Goal: Information Seeking & Learning: Learn about a topic

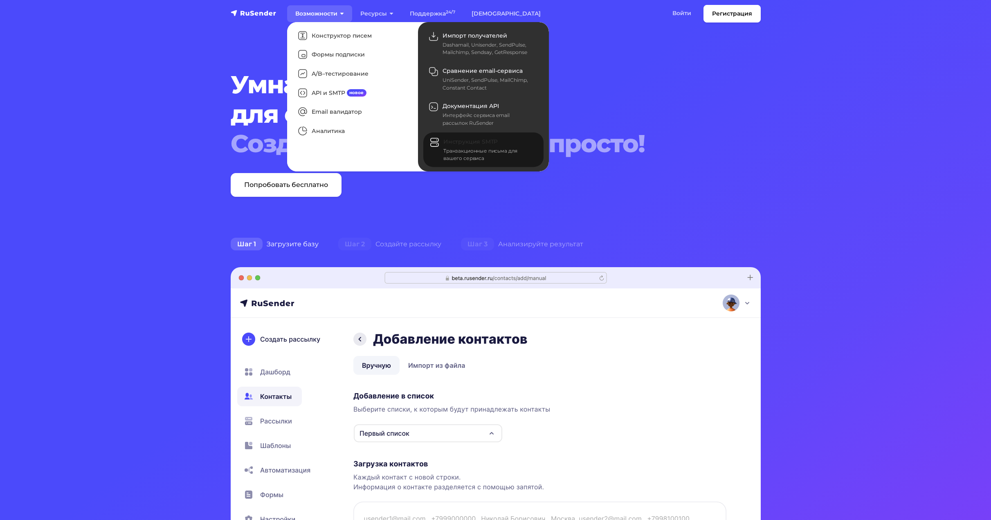
click at [456, 141] on span "Инструкция SMTP" at bounding box center [471, 141] width 54 height 7
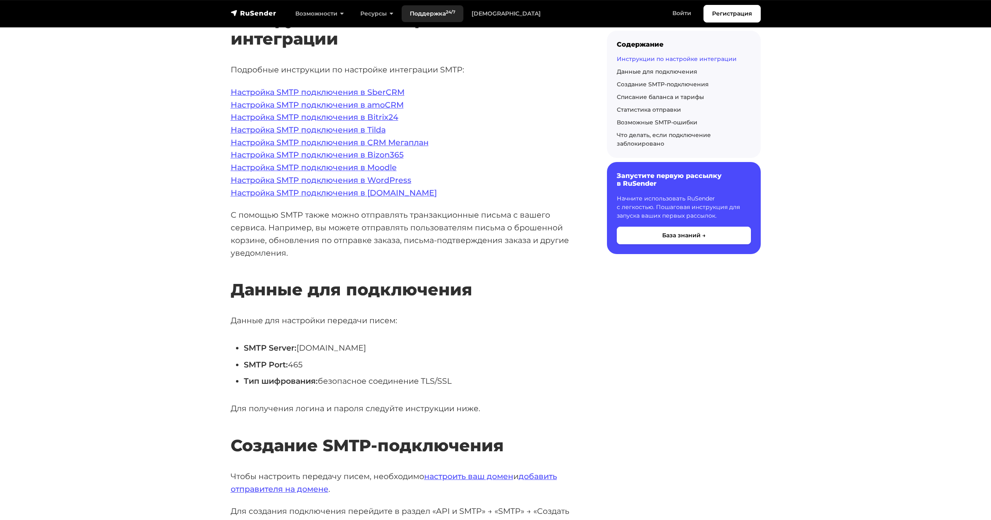
scroll to position [173, 0]
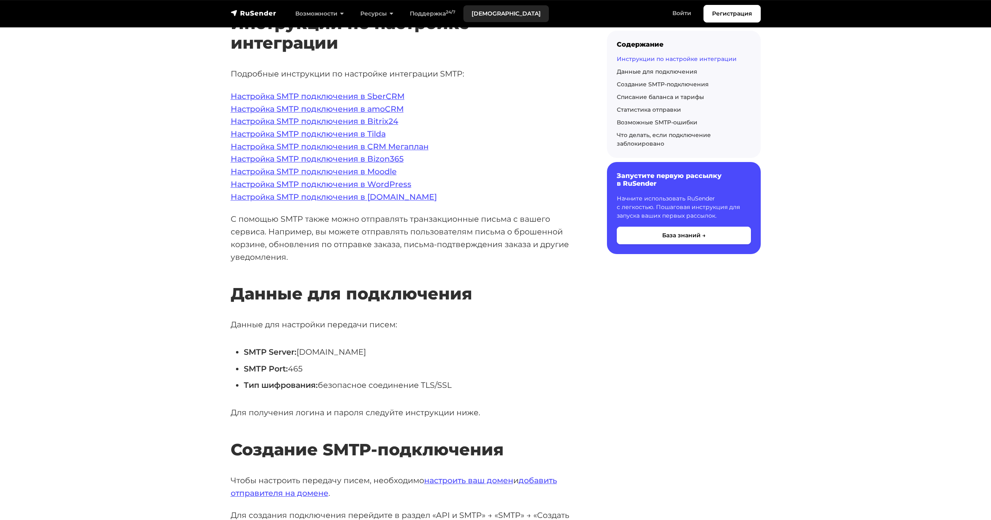
click at [481, 15] on link "[DEMOGRAPHIC_DATA]" at bounding box center [507, 13] width 86 height 17
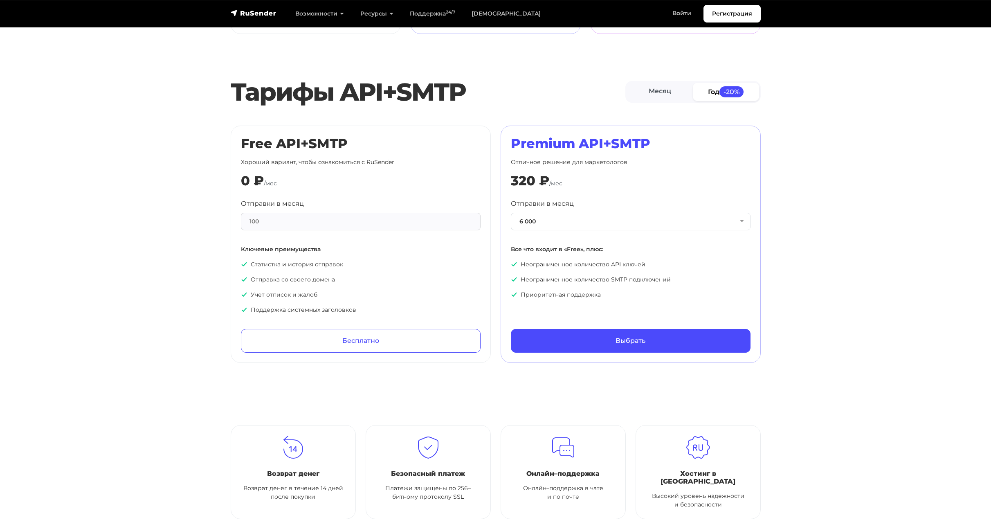
scroll to position [327, 0]
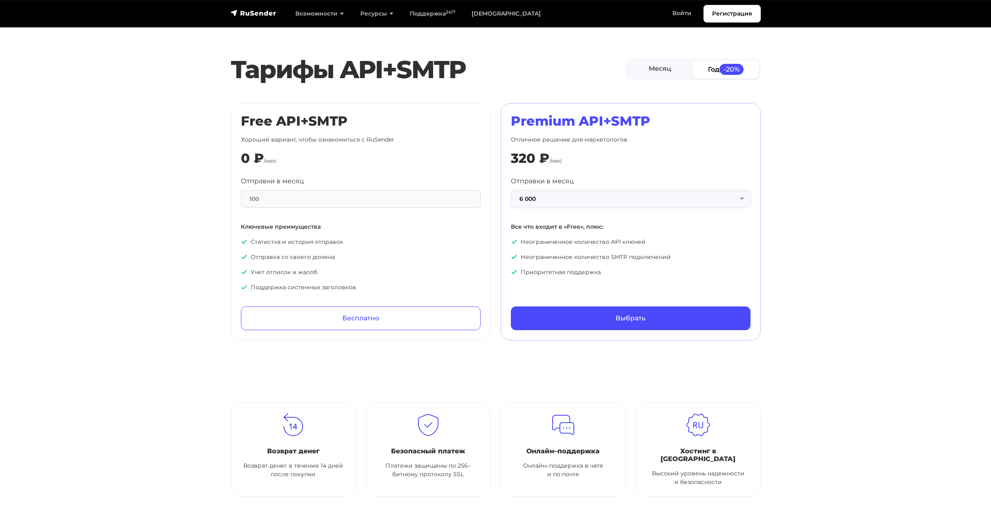
click at [739, 200] on button "6 000" at bounding box center [631, 199] width 240 height 18
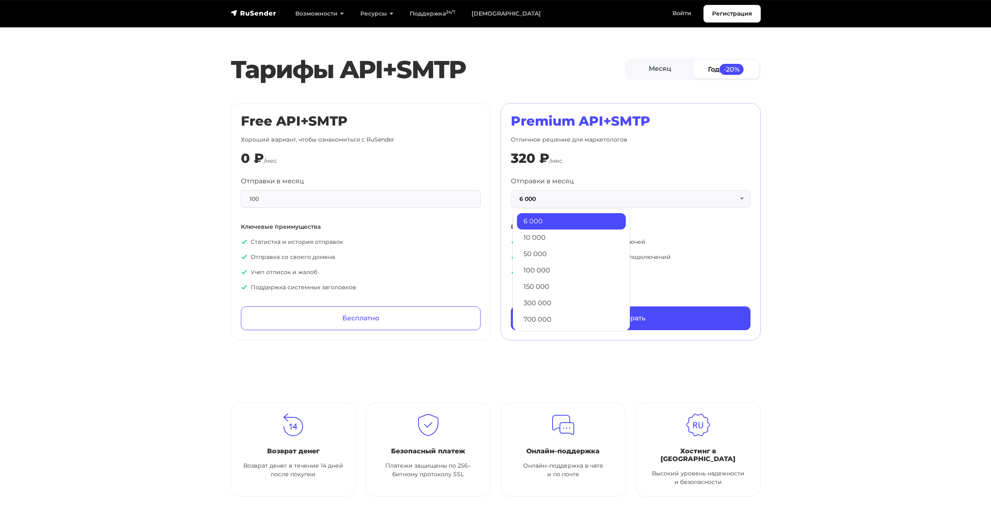
click at [780, 191] on section "Тарифы API+SMTP Месяц Год -20% Free API+SMTP Хороший вариант, чтобы ознакомитьс…" at bounding box center [495, 196] width 991 height 290
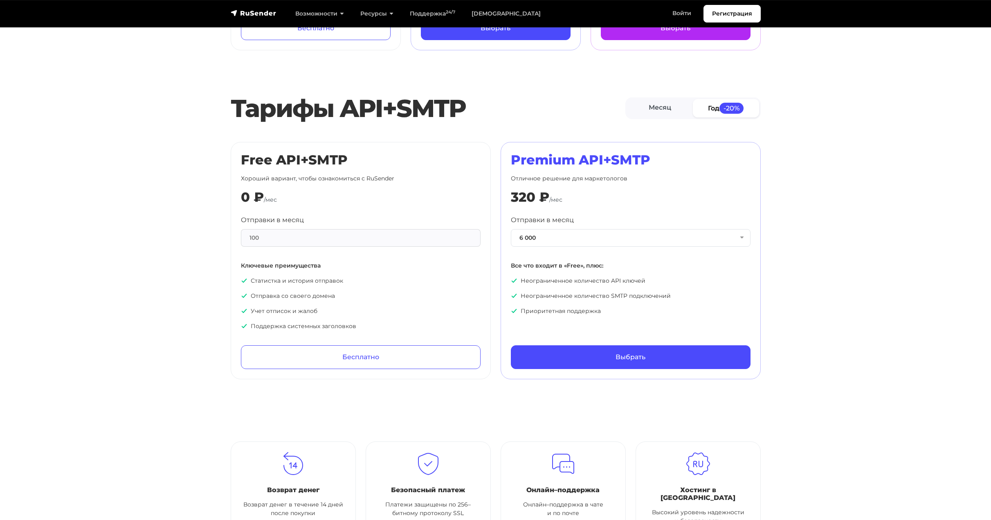
scroll to position [286, 0]
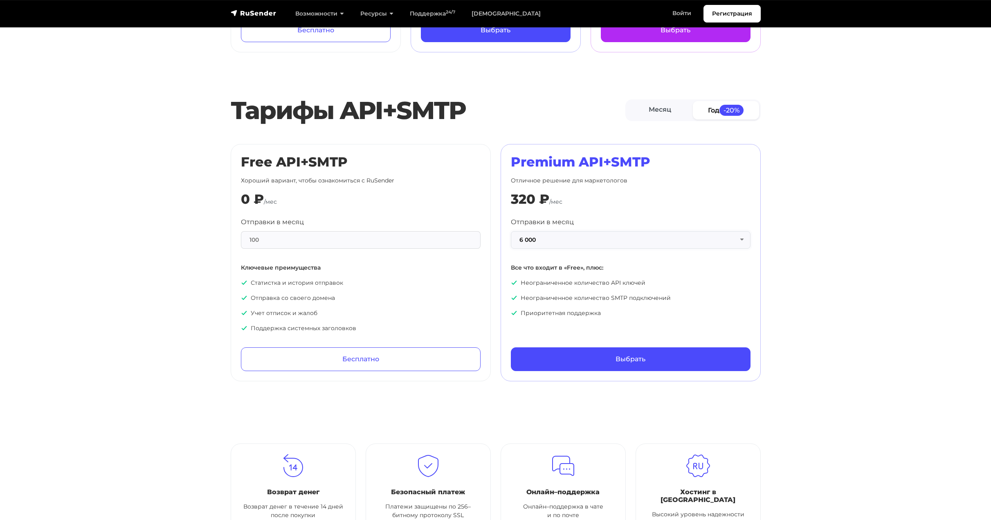
click at [725, 237] on button "6 000" at bounding box center [631, 240] width 240 height 18
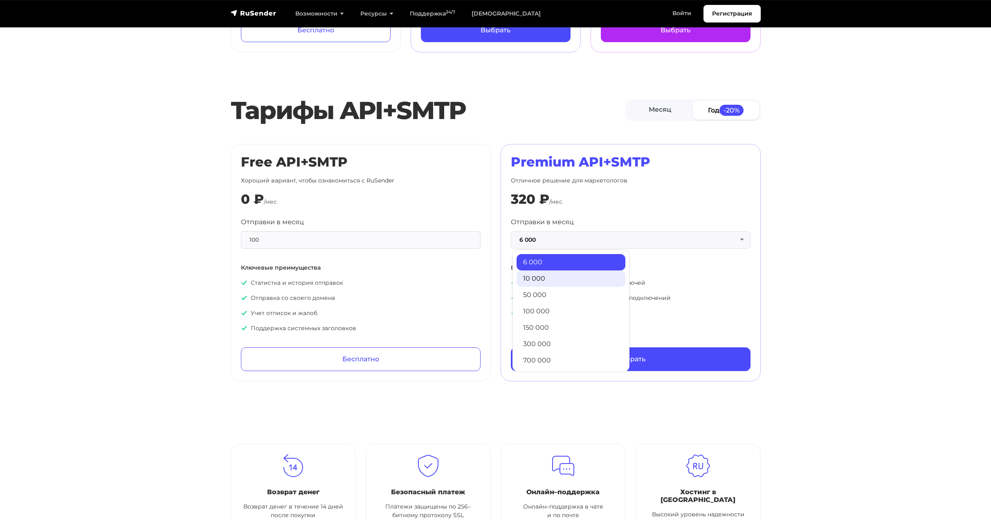
click at [564, 279] on link "10 000" at bounding box center [571, 278] width 109 height 16
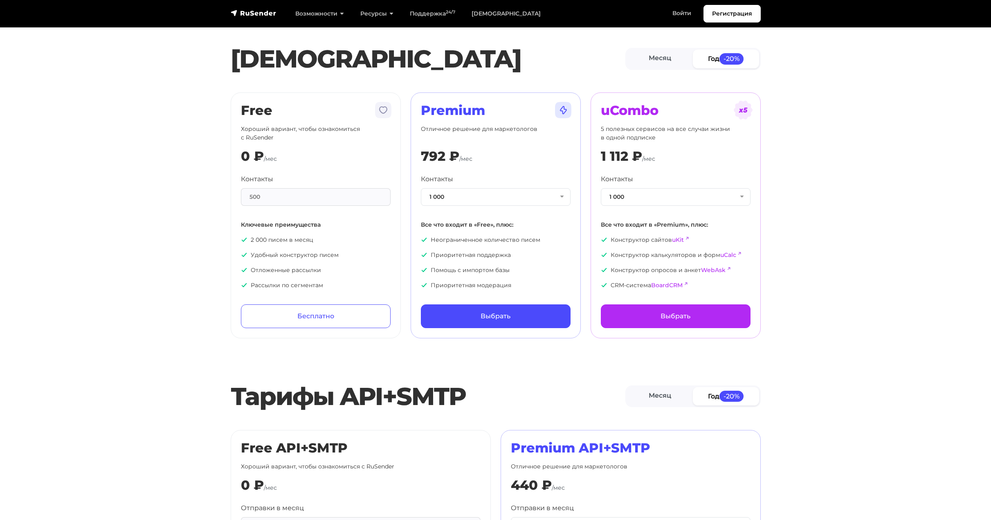
scroll to position [0, 0]
click at [559, 201] on button "1 000" at bounding box center [496, 198] width 150 height 18
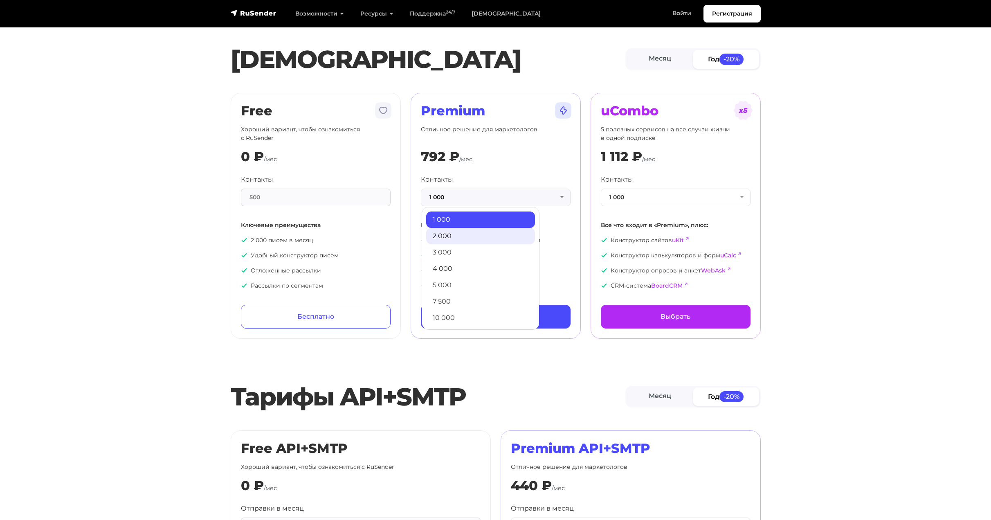
click at [452, 235] on link "2 000" at bounding box center [480, 236] width 109 height 16
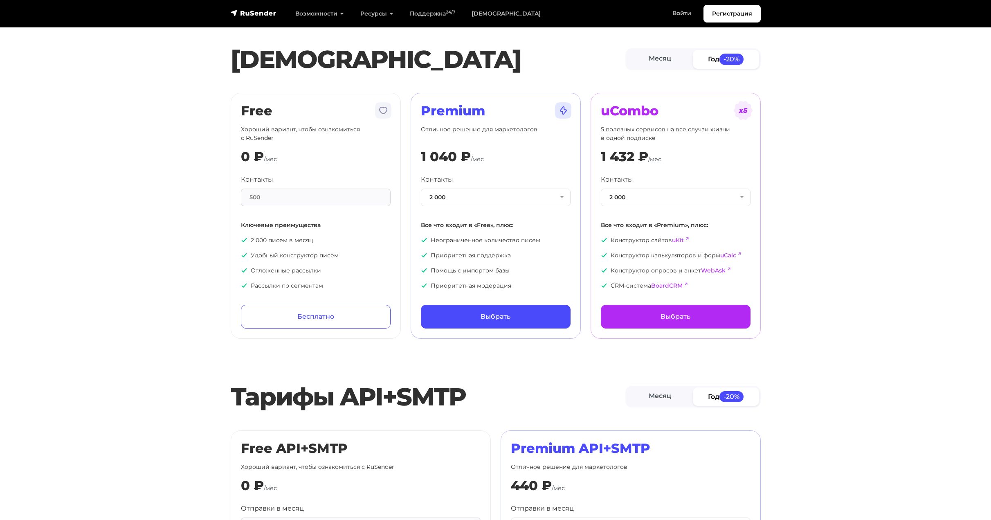
click at [711, 61] on link "Год -20%" at bounding box center [726, 59] width 66 height 18
click at [669, 56] on link "Месяц" at bounding box center [660, 59] width 66 height 18
click at [727, 56] on span "-20%" at bounding box center [731, 59] width 25 height 11
click at [540, 206] on button "2 000" at bounding box center [496, 198] width 150 height 18
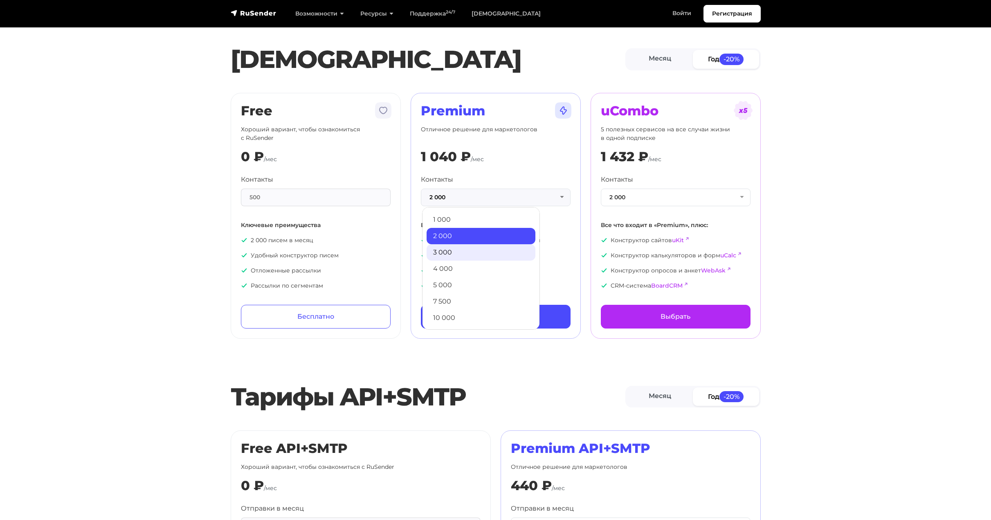
click at [461, 248] on link "3 000" at bounding box center [481, 252] width 109 height 16
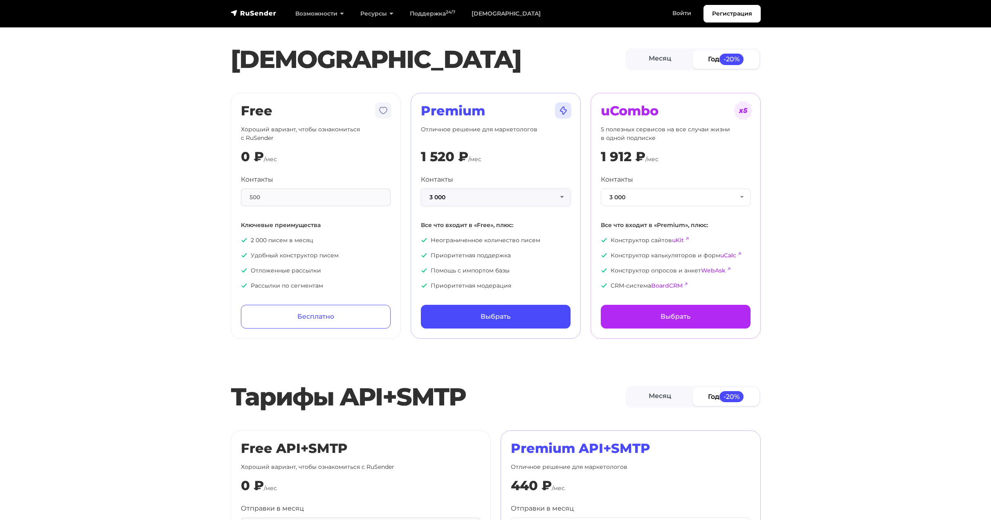
click at [463, 195] on button "3 000" at bounding box center [496, 198] width 150 height 18
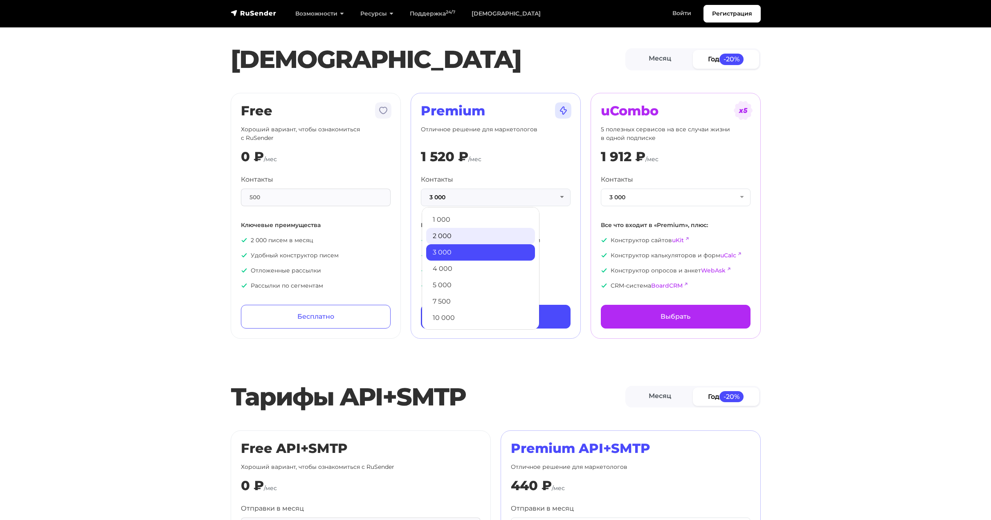
click at [448, 232] on link "2 000" at bounding box center [480, 236] width 109 height 16
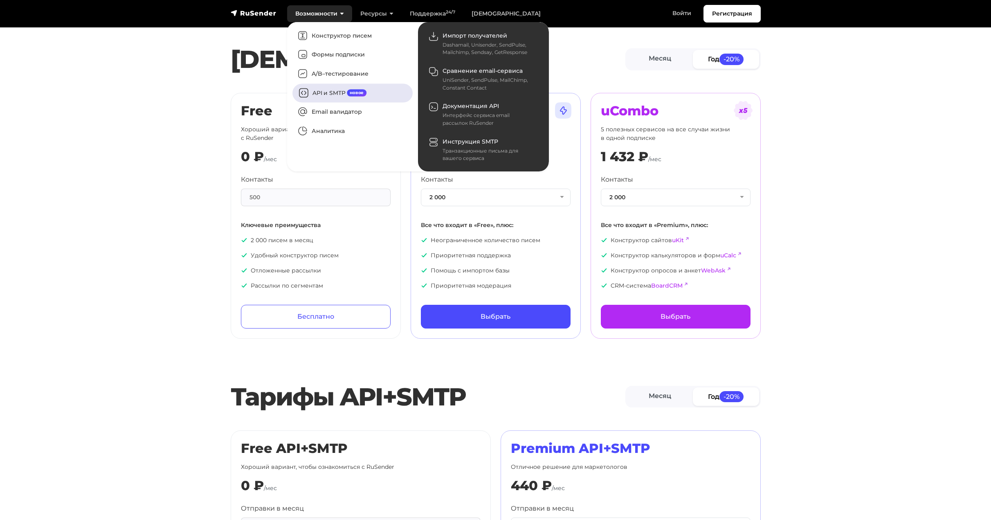
click at [335, 89] on link "API и SMTP новое" at bounding box center [353, 92] width 120 height 19
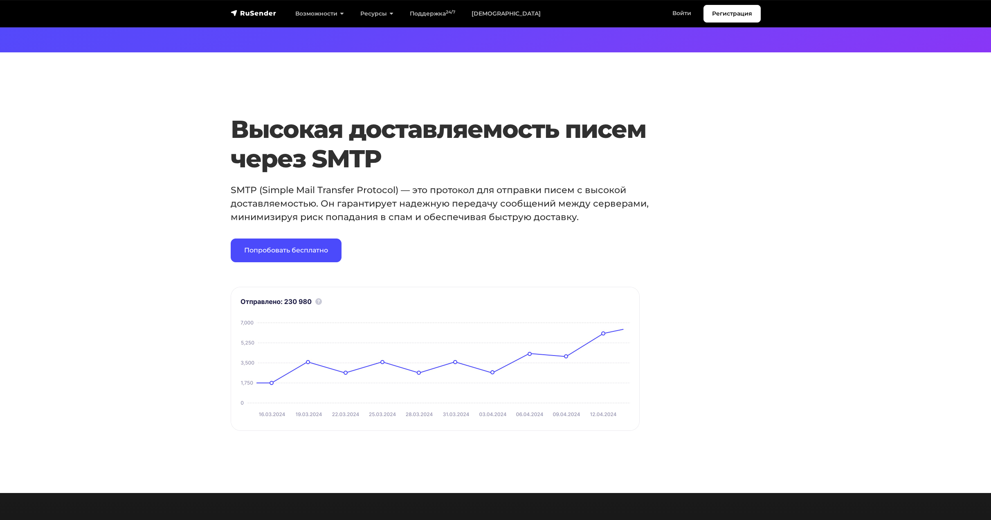
scroll to position [409, 0]
